Goal: Browse casually

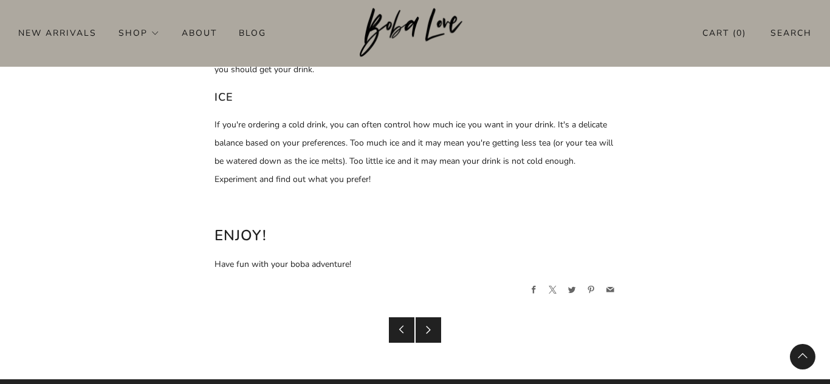
scroll to position [2362, 0]
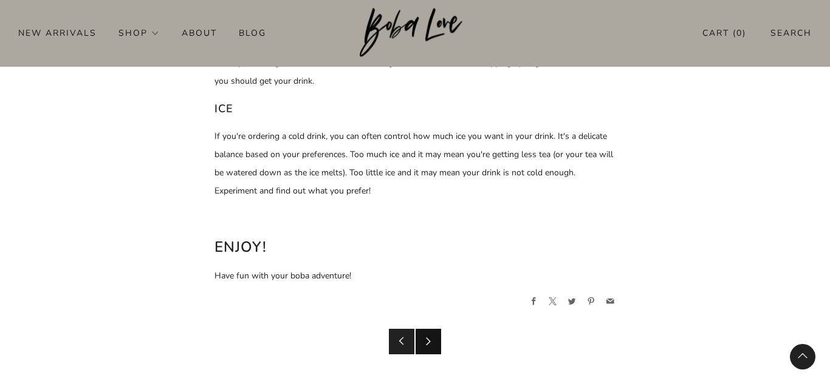
click at [428, 342] on icon at bounding box center [428, 341] width 9 height 9
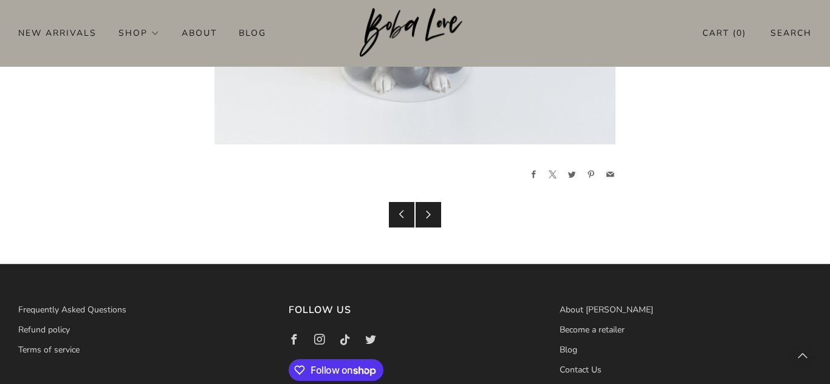
scroll to position [3494, 0]
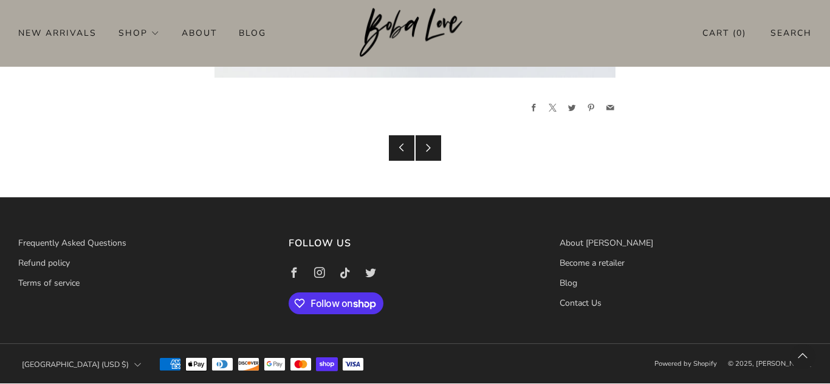
click at [571, 41] on div "New Arrivals Shop Apparel All Apparel Shirts Hoodies & Sweaters Bottoms Hats Ba…" at bounding box center [415, 32] width 830 height 19
click at [426, 148] on icon at bounding box center [428, 147] width 9 height 9
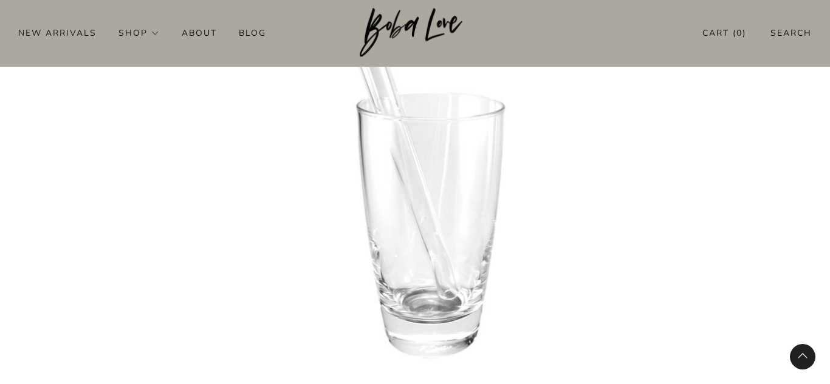
scroll to position [2970, 0]
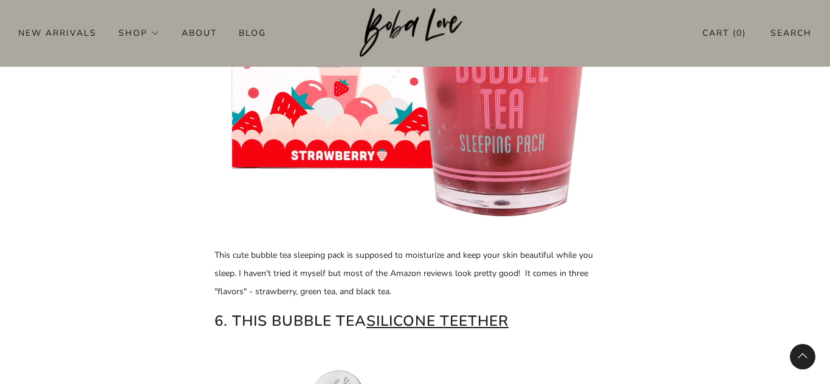
click at [662, 20] on header "0 New Arrivals Shop Apparel All Apparel Shirts Hoodies & Sweaters Bottoms" at bounding box center [415, 32] width 830 height 67
click at [770, 68] on section "10 amazing holiday gifts for boba lovers Check out our updated 2019 bubble tea …" at bounding box center [415, 109] width 830 height 5928
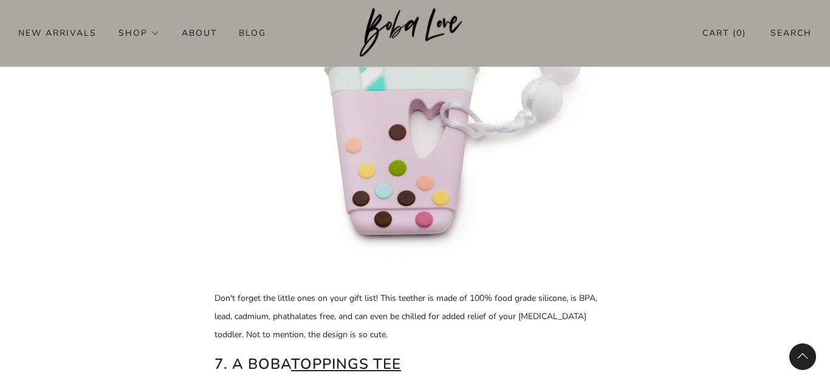
click at [804, 364] on back-to-top-button "Back to top" at bounding box center [802, 357] width 27 height 27
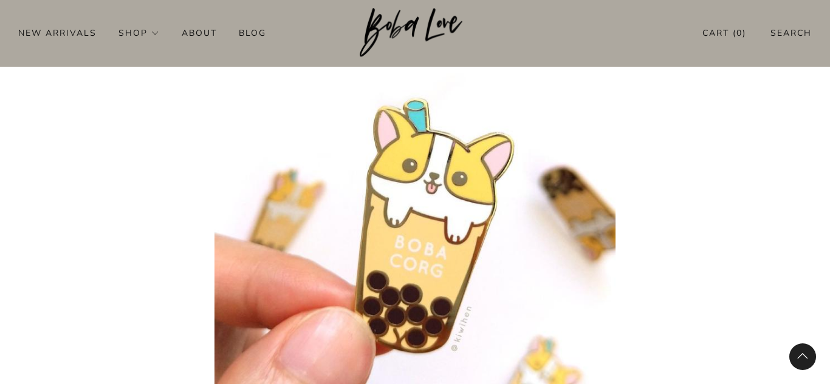
click at [812, 358] on back-to-top-button "Back to top" at bounding box center [802, 357] width 27 height 27
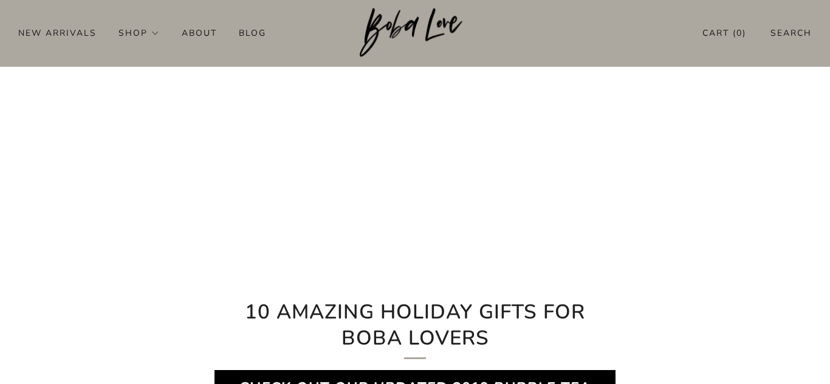
click at [802, 357] on icon "Back to top" at bounding box center [802, 357] width 0 height 0
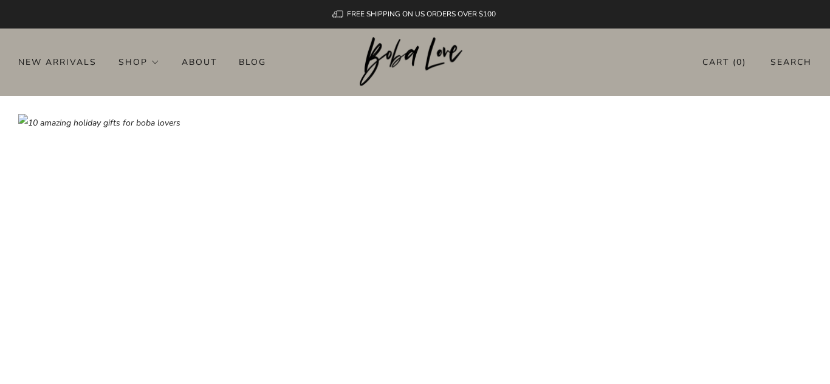
scroll to position [0, 0]
click at [760, 80] on header "0 New Arrivals Shop Apparel All Apparel Shirts Hoodies & Sweaters Bottoms" at bounding box center [415, 62] width 830 height 67
click at [802, 39] on header "0 New Arrivals Shop Apparel All Apparel Shirts Hoodies & Sweaters Bottoms" at bounding box center [415, 62] width 830 height 67
click at [791, 55] on div at bounding box center [415, 192] width 830 height 384
click at [572, 46] on header "0 New Arrivals Shop Apparel All Apparel Shirts Hoodies & Sweaters Bottoms" at bounding box center [415, 62] width 830 height 67
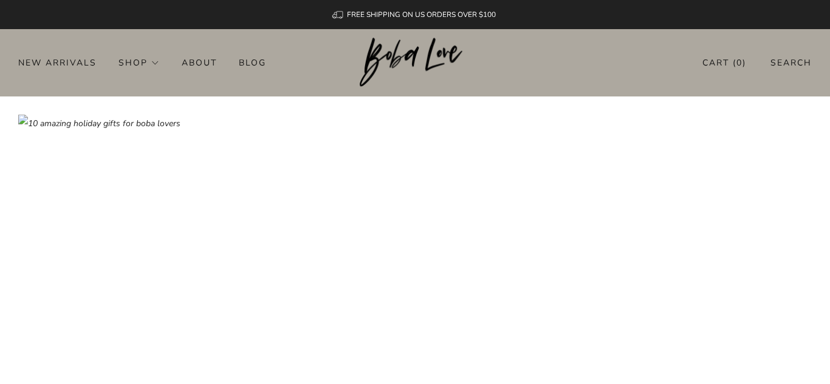
click at [767, 19] on ol "FREE SHIPPING ON US ORDERS OVER $100" at bounding box center [414, 14] width 747 height 29
click at [770, 22] on ol "FREE SHIPPING ON US ORDERS OVER $100" at bounding box center [414, 14] width 747 height 29
click at [756, 25] on ol "FREE SHIPPING ON US ORDERS OVER $100" at bounding box center [414, 14] width 747 height 29
click at [750, 27] on ol "FREE SHIPPING ON US ORDERS OVER $100" at bounding box center [414, 14] width 747 height 29
click at [722, 57] on link "Cart ( 0 )" at bounding box center [724, 63] width 44 height 20
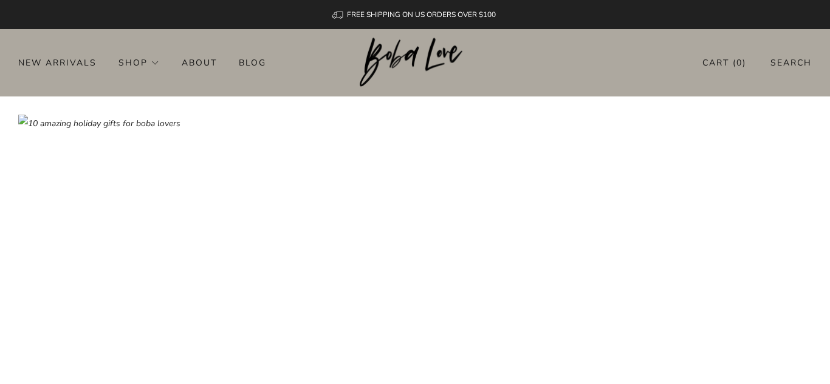
click at [720, 54] on link "Cart ( 0 )" at bounding box center [724, 63] width 44 height 20
click at [717, 55] on link "Cart ( 0 )" at bounding box center [724, 63] width 44 height 20
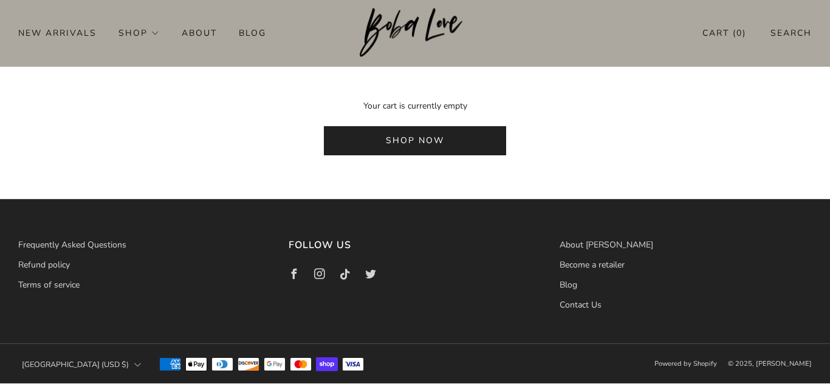
scroll to position [234, 0]
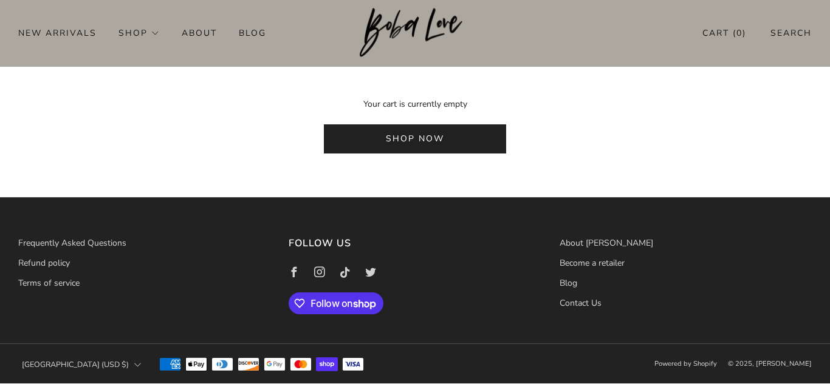
click at [485, 146] on link "Shop now" at bounding box center [415, 139] width 182 height 29
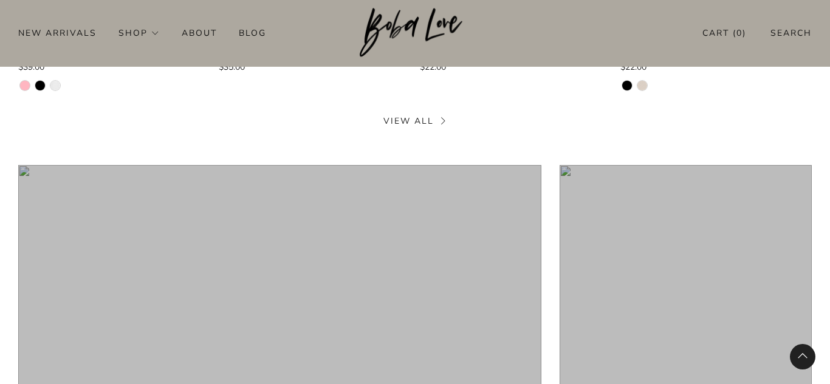
scroll to position [1897, 0]
click at [684, 14] on header "0 New Arrivals Shop Apparel All Apparel Shirts Hoodies & Sweaters Bottoms" at bounding box center [415, 32] width 830 height 67
